Goal: Task Accomplishment & Management: Complete application form

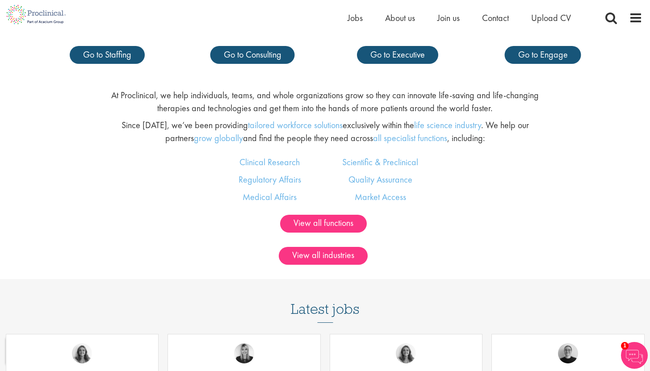
scroll to position [543, 0]
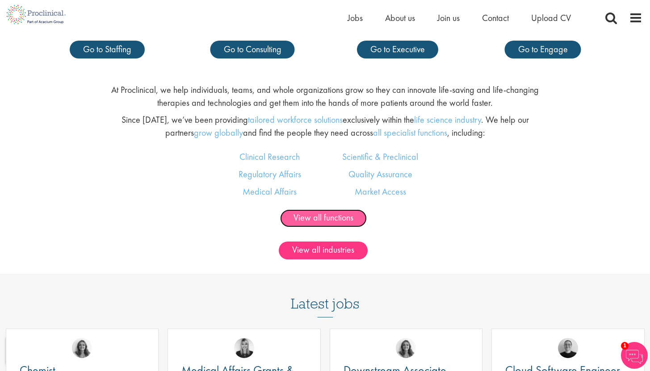
click at [333, 211] on link "View all functions" at bounding box center [323, 219] width 87 height 18
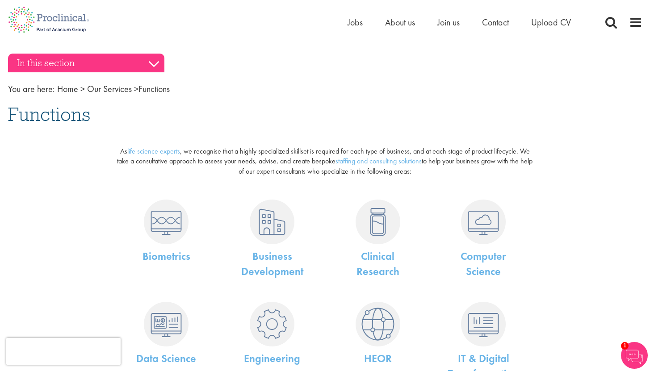
click at [97, 64] on h3 "In this section" at bounding box center [86, 63] width 156 height 19
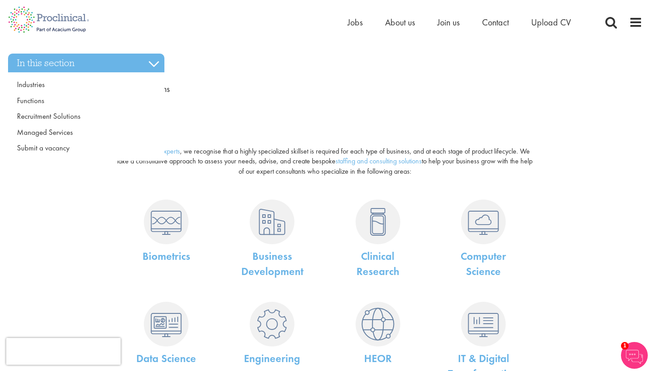
click at [44, 176] on div "As life science experts , we recognise that a highly specialized skillset is re…" at bounding box center [325, 155] width 648 height 53
click at [628, 24] on div "Home Jobs About us Join us Contact Upload CV" at bounding box center [495, 25] width 295 height 18
click at [633, 22] on span at bounding box center [635, 22] width 13 height 13
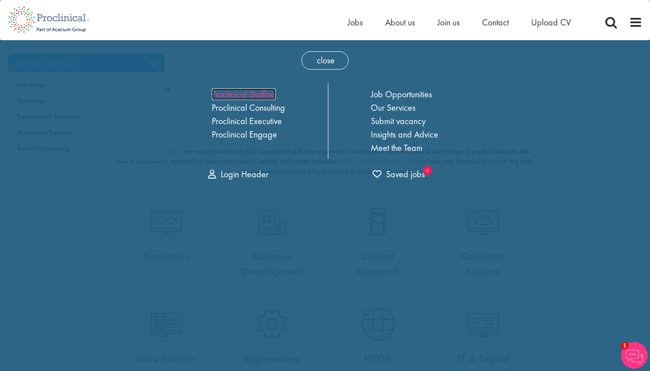
click at [255, 97] on link "Proclinical Staffing" at bounding box center [244, 95] width 64 height 12
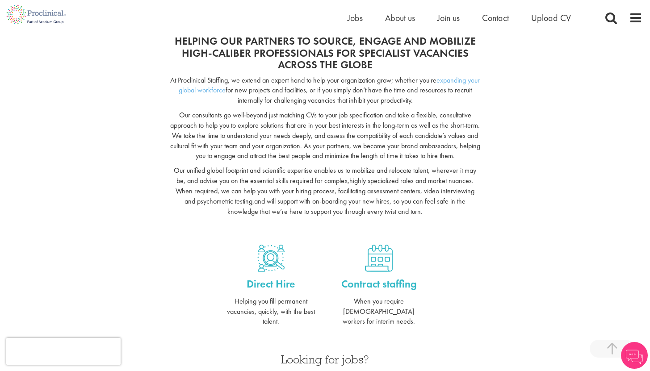
scroll to position [43, 0]
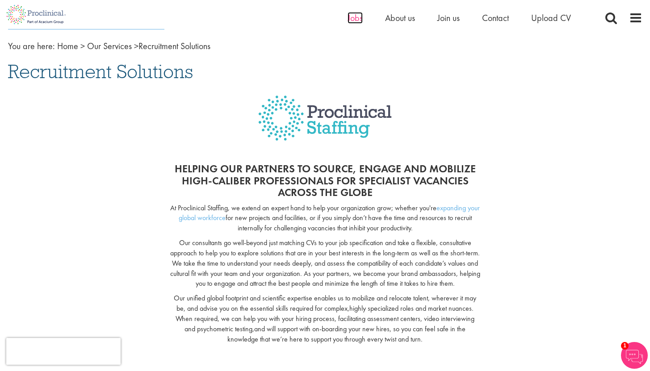
click at [359, 17] on span "Jobs" at bounding box center [355, 18] width 15 height 12
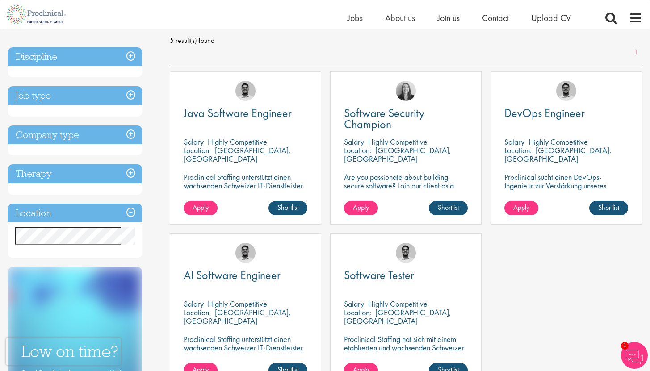
scroll to position [137, 0]
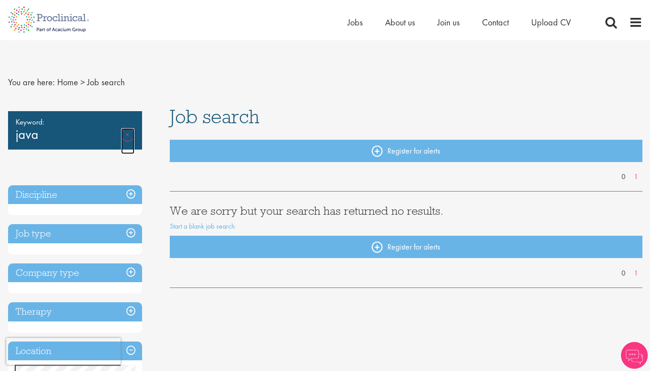
click at [125, 135] on link "Remove" at bounding box center [127, 141] width 13 height 26
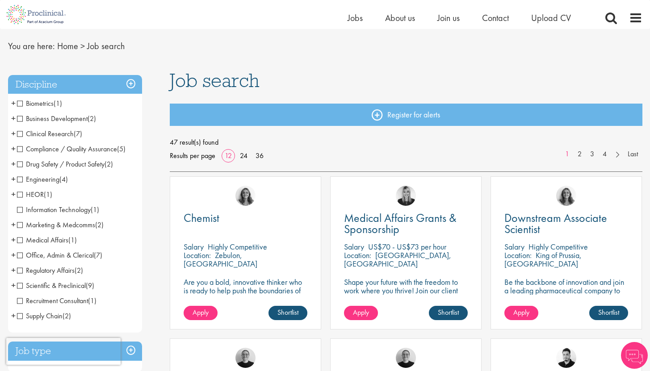
scroll to position [26, 0]
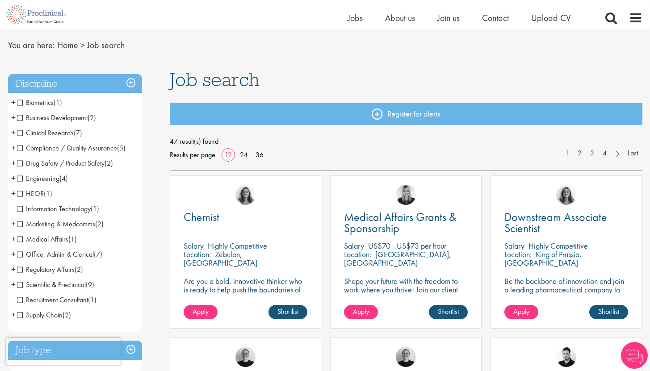
click at [43, 208] on span "Information Technology" at bounding box center [54, 208] width 74 height 9
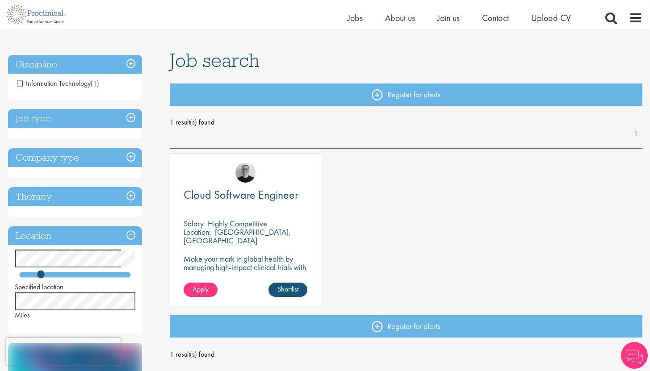
scroll to position [46, 0]
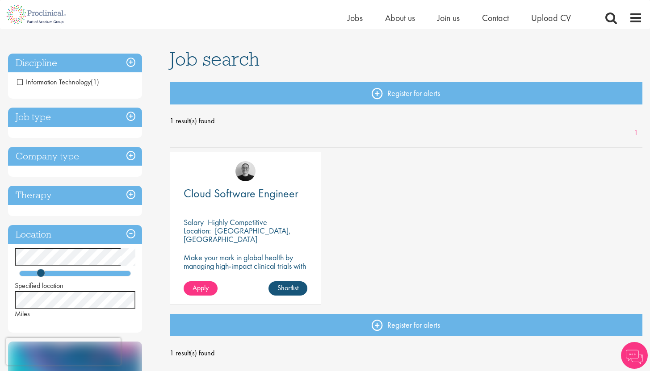
click at [249, 265] on p "Make your mark in global health by managing high-impact clinical trials with a …" at bounding box center [246, 265] width 124 height 25
click at [197, 285] on span "Apply" at bounding box center [201, 287] width 16 height 9
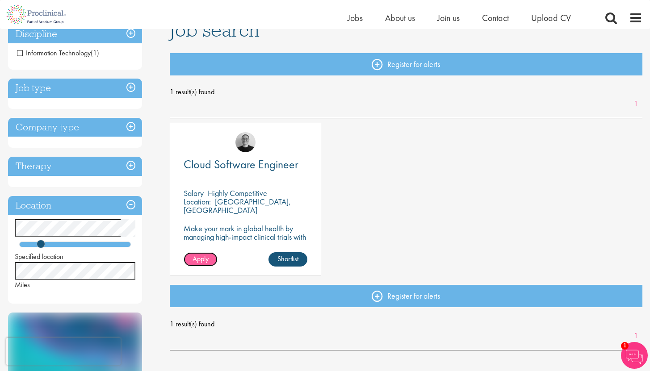
scroll to position [82, 0]
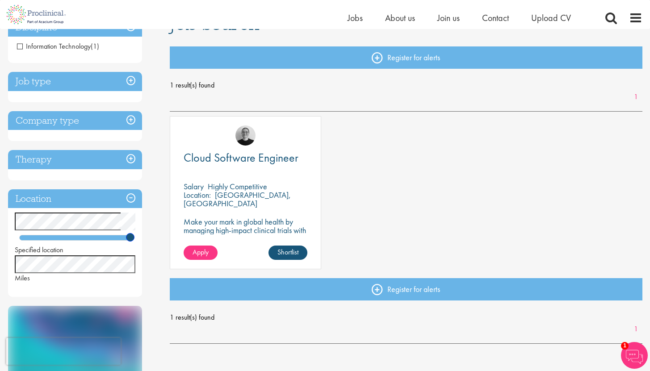
drag, startPoint x: 40, startPoint y: 237, endPoint x: 158, endPoint y: 257, distance: 119.2
click at [157, 256] on div "Discipline Information Technology (1) Job type Permanent (1) Company type Contr…" at bounding box center [82, 276] width 162 height 527
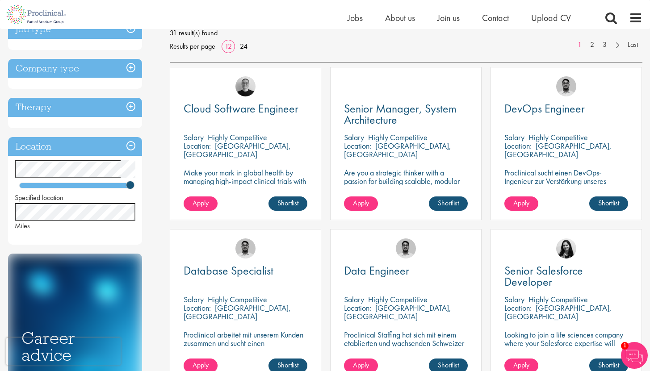
scroll to position [139, 0]
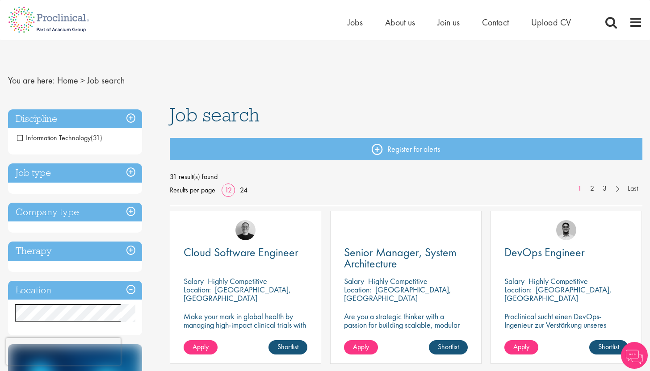
scroll to position [0, 0]
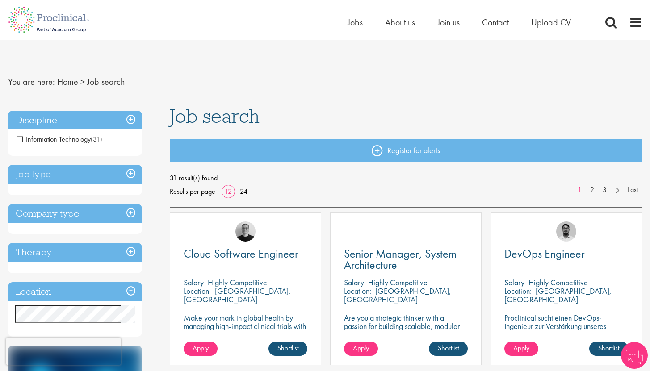
click at [65, 177] on h3 "Job type" at bounding box center [75, 174] width 134 height 19
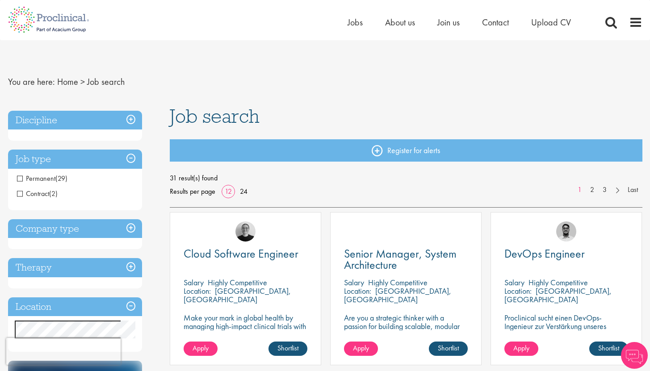
click at [45, 235] on h3 "Company type" at bounding box center [75, 228] width 134 height 19
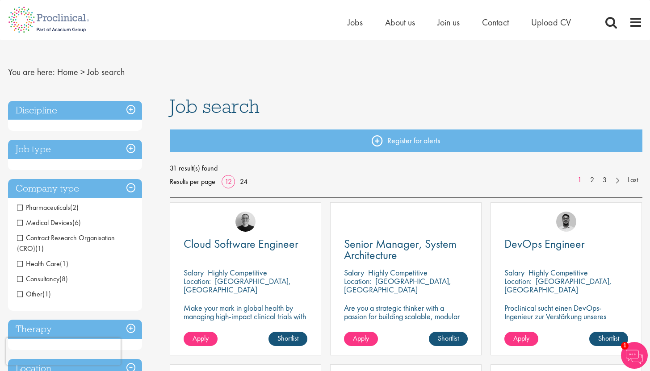
scroll to position [0, 0]
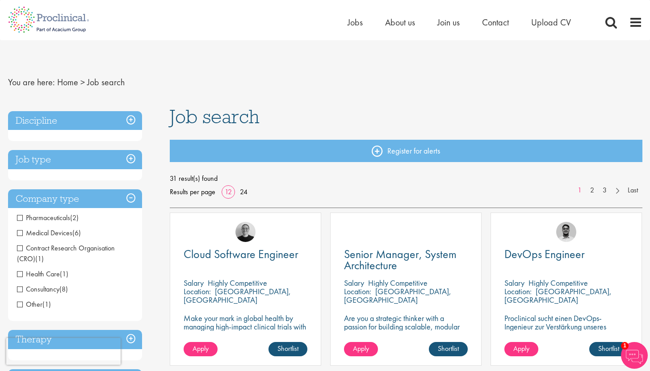
click at [57, 119] on h3 "Discipline" at bounding box center [75, 120] width 134 height 19
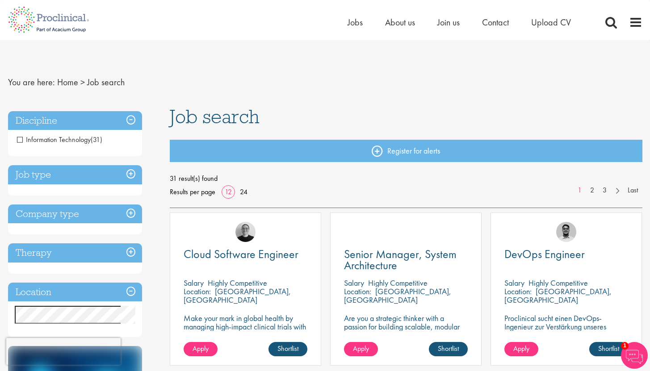
click at [219, 118] on span "Job search" at bounding box center [215, 117] width 90 height 24
click at [360, 25] on span "Jobs" at bounding box center [355, 23] width 15 height 12
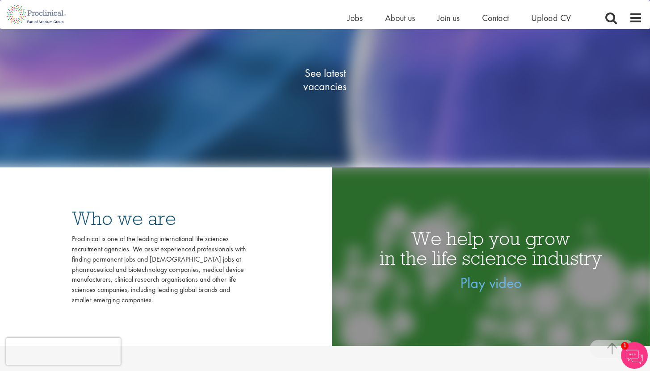
scroll to position [140, 0]
